Goal: Check status

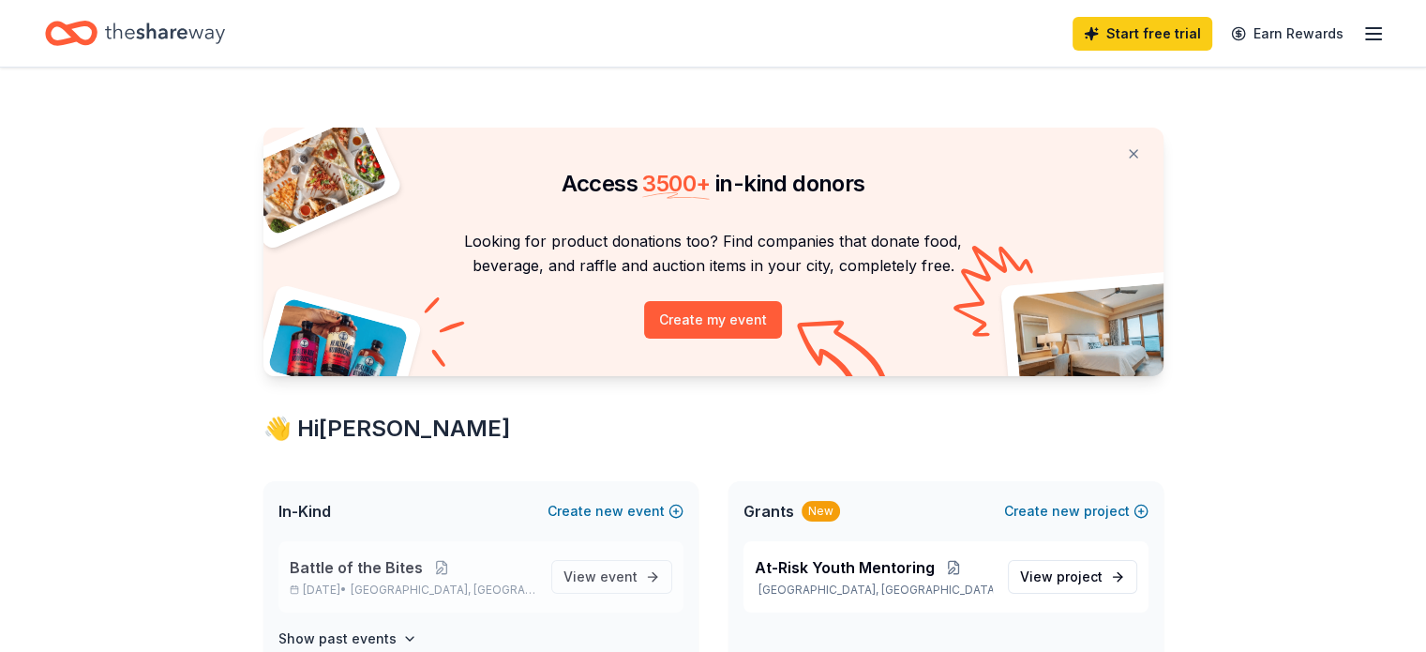
click at [384, 566] on span "Battle of the Bites" at bounding box center [356, 567] width 133 height 23
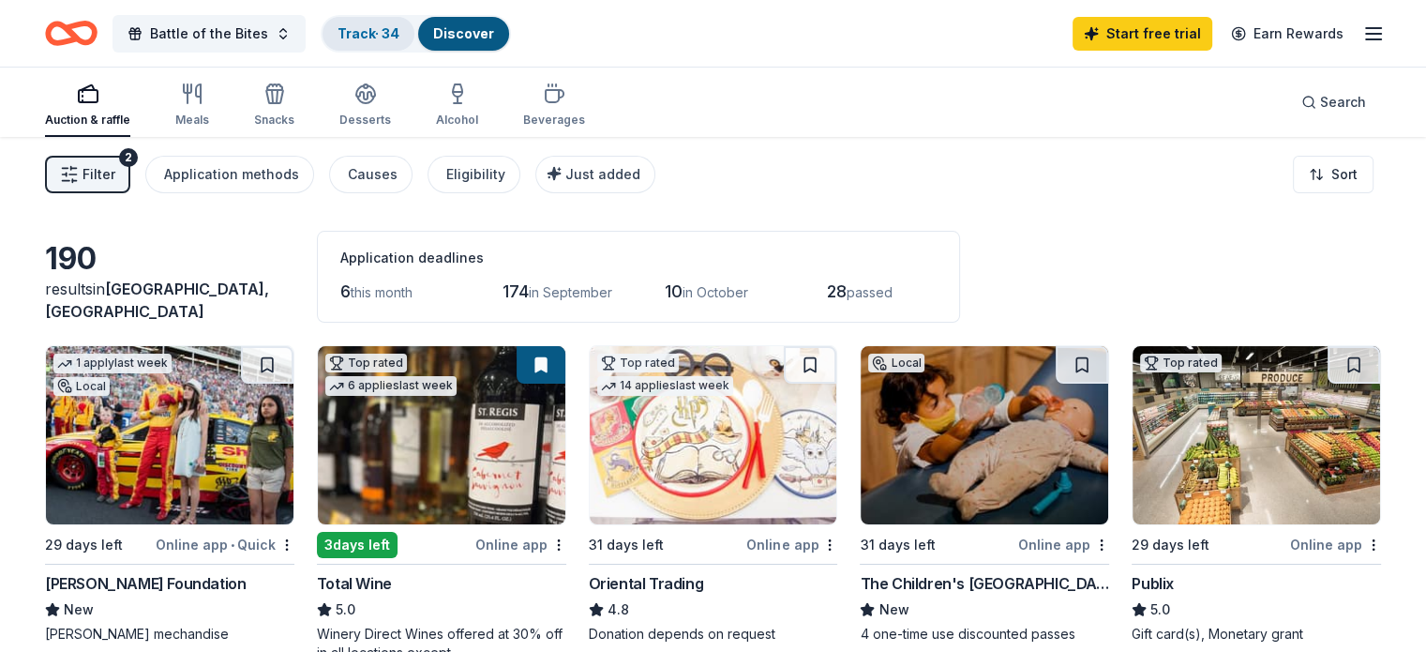
click at [400, 30] on link "Track · 34" at bounding box center [369, 33] width 62 height 16
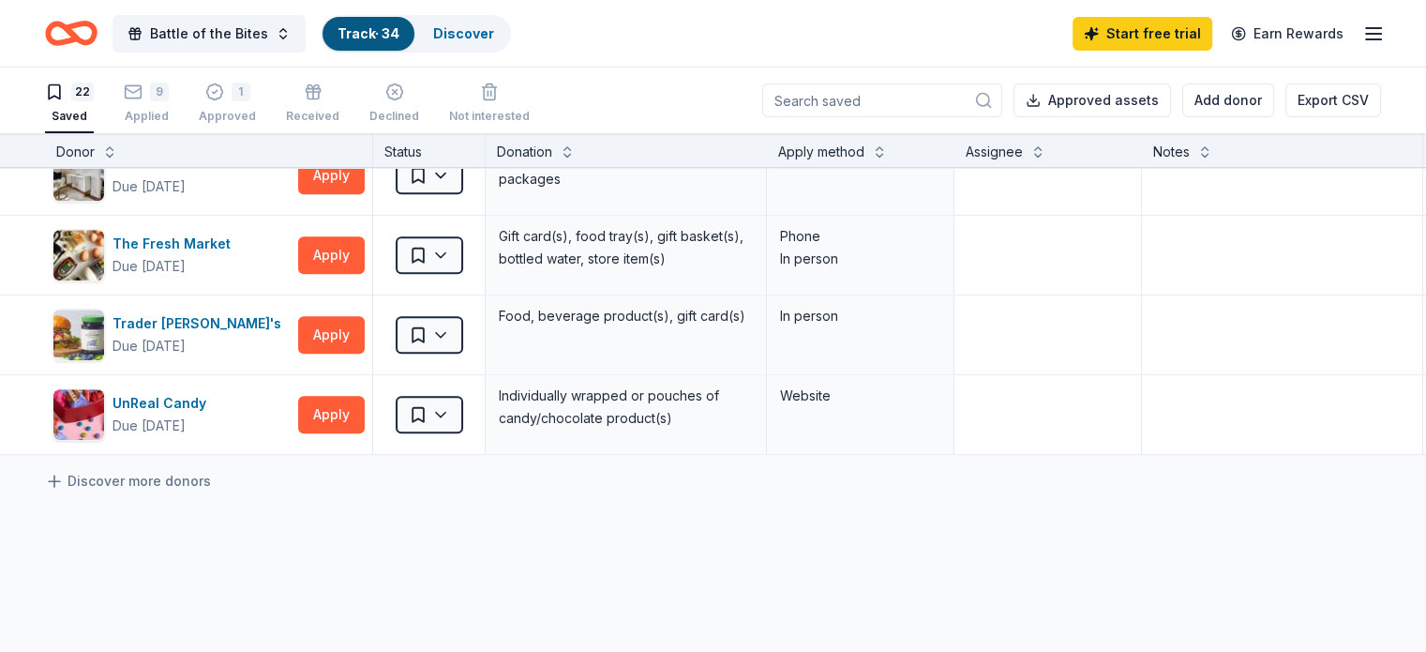
scroll to position [1500, 0]
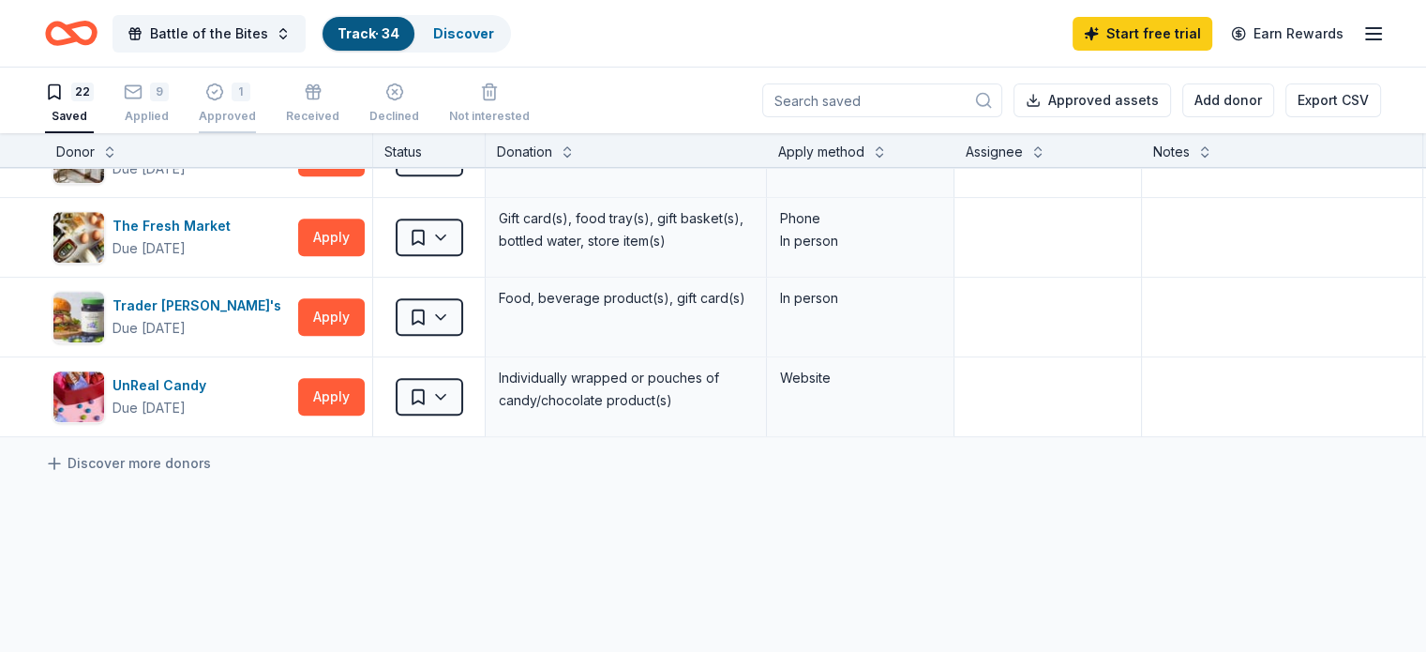
click at [241, 104] on div "1 Approved" at bounding box center [227, 103] width 57 height 41
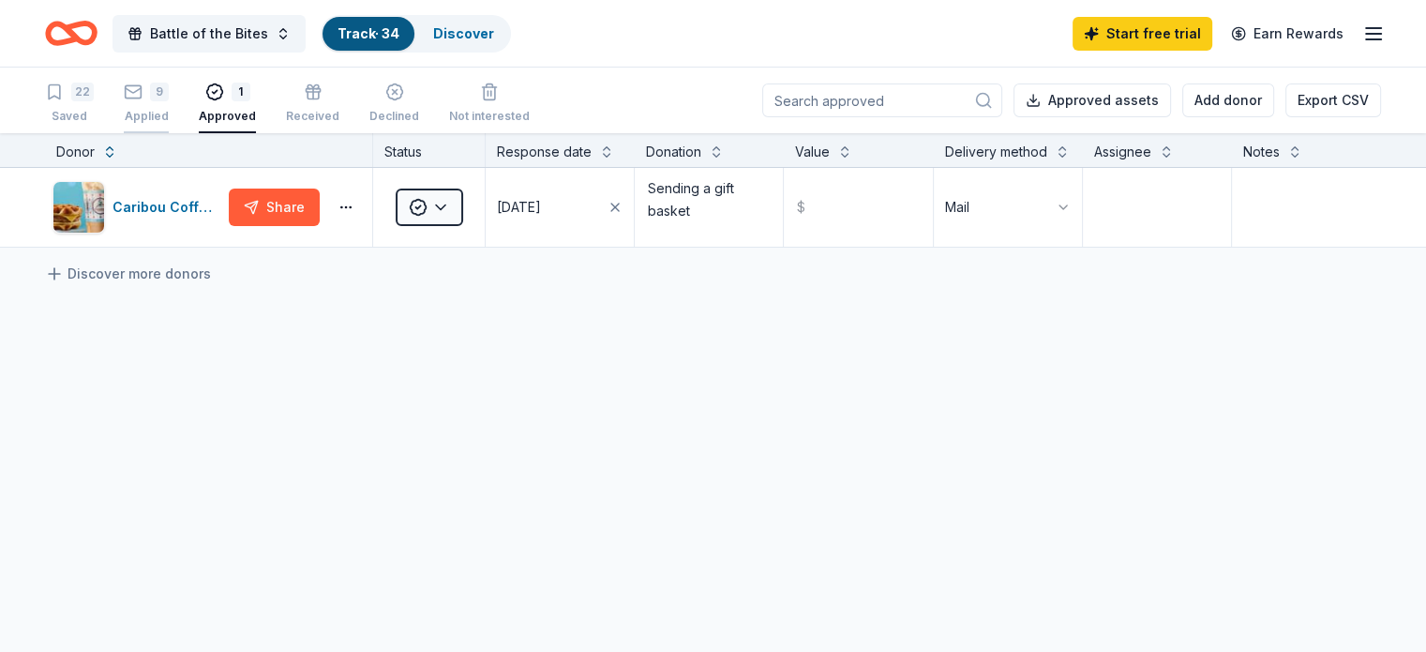
click at [169, 102] on div "9 Applied" at bounding box center [146, 103] width 45 height 41
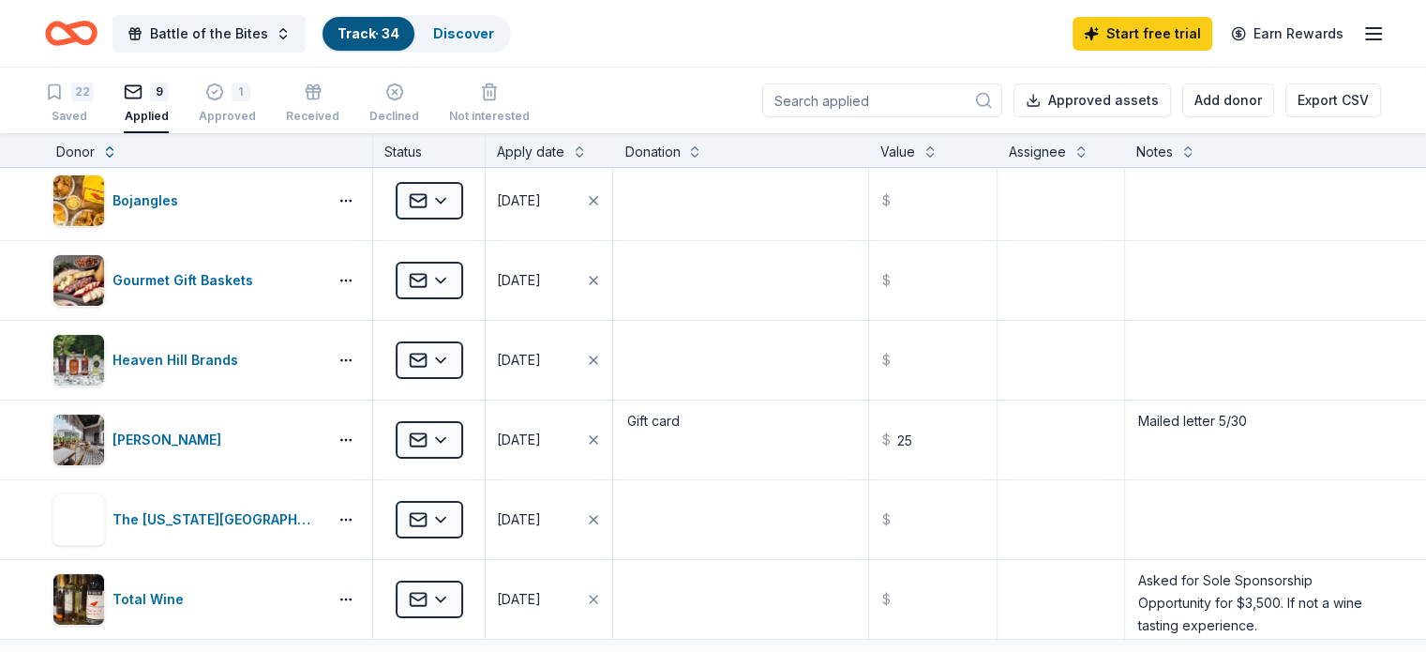
scroll to position [324, 0]
